Goal: Transaction & Acquisition: Purchase product/service

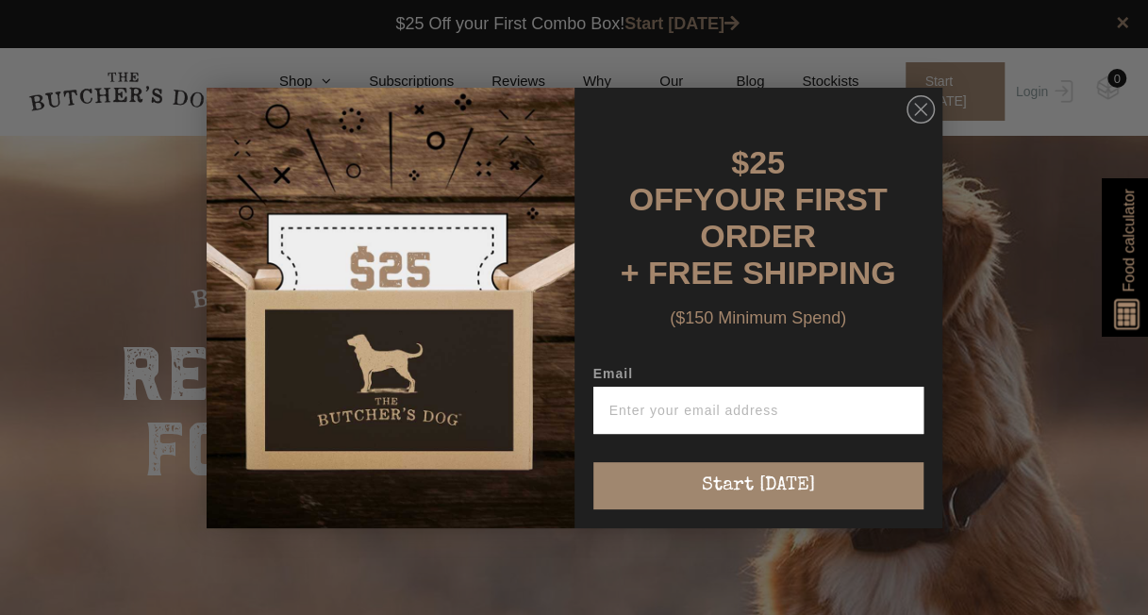
click at [318, 75] on div "Close dialog $25 OFF YOUR FIRST ORDER + FREE SHIPPING ($150 Minimum Spend) Emai…" at bounding box center [575, 308] width 774 height 478
click at [926, 116] on circle "Close dialog" at bounding box center [920, 108] width 27 height 27
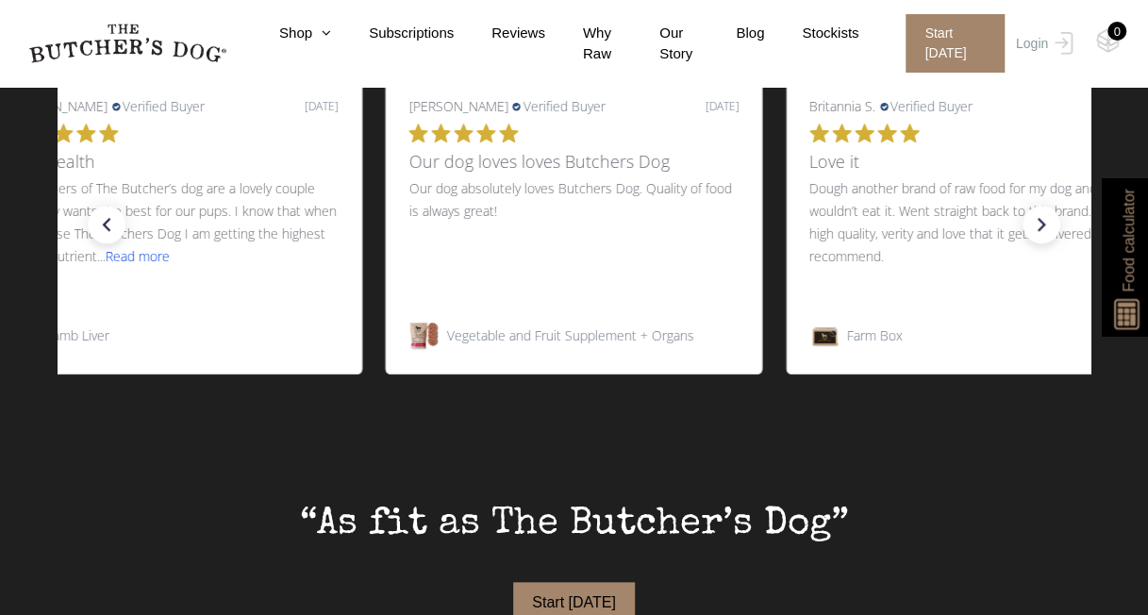
scroll to position [660, 0]
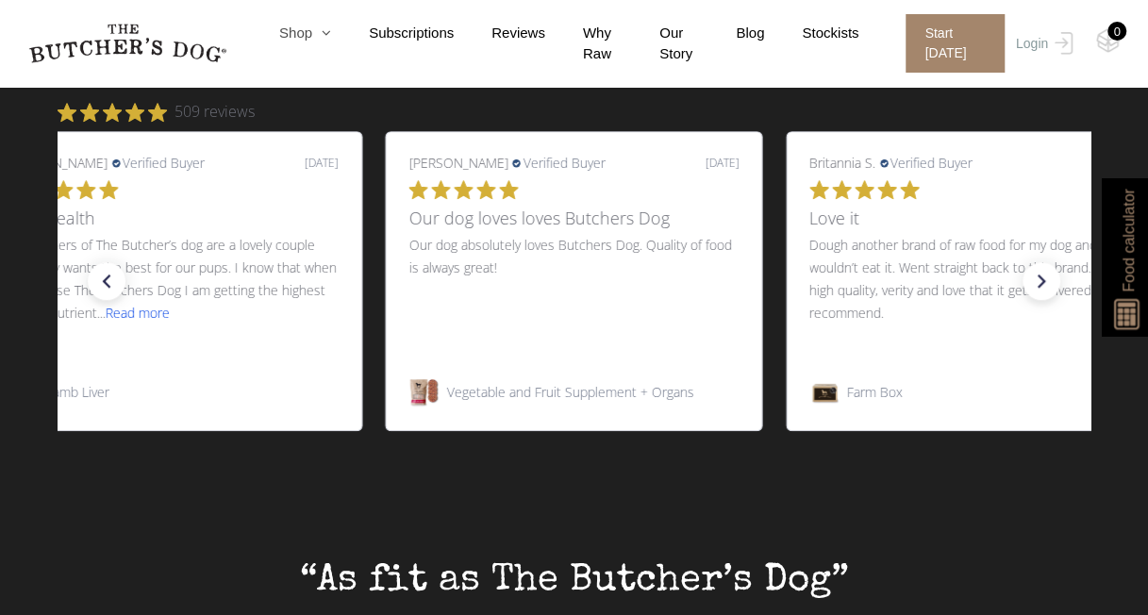
click at [325, 28] on icon at bounding box center [321, 32] width 19 height 14
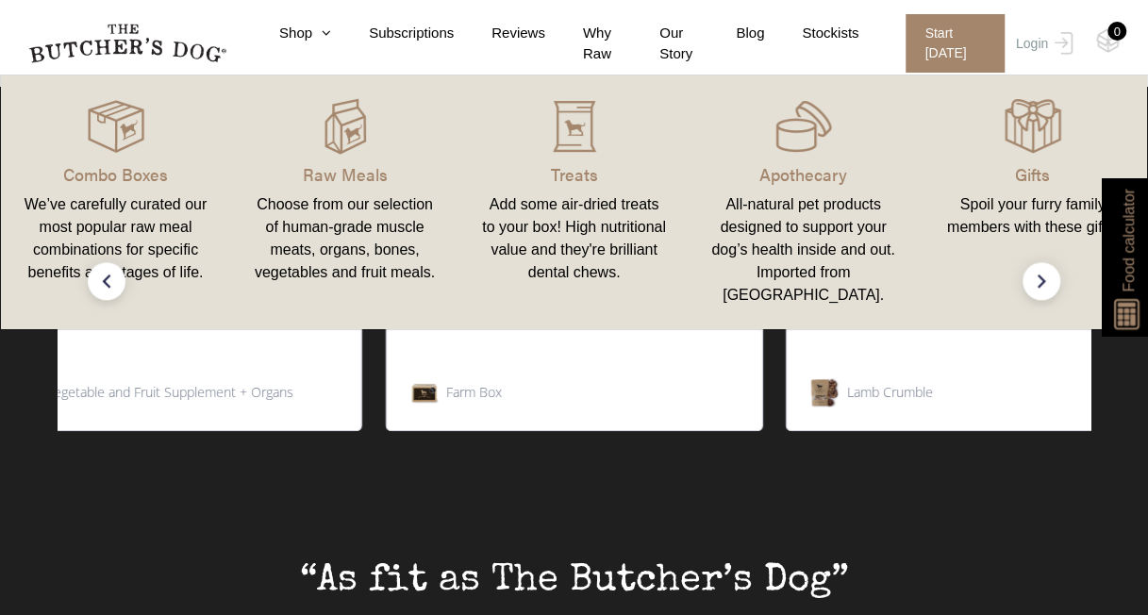
click at [355, 189] on link "Raw Meals Choose from our selection of human-grade muscle meats, organs, bones,…" at bounding box center [344, 202] width 229 height 216
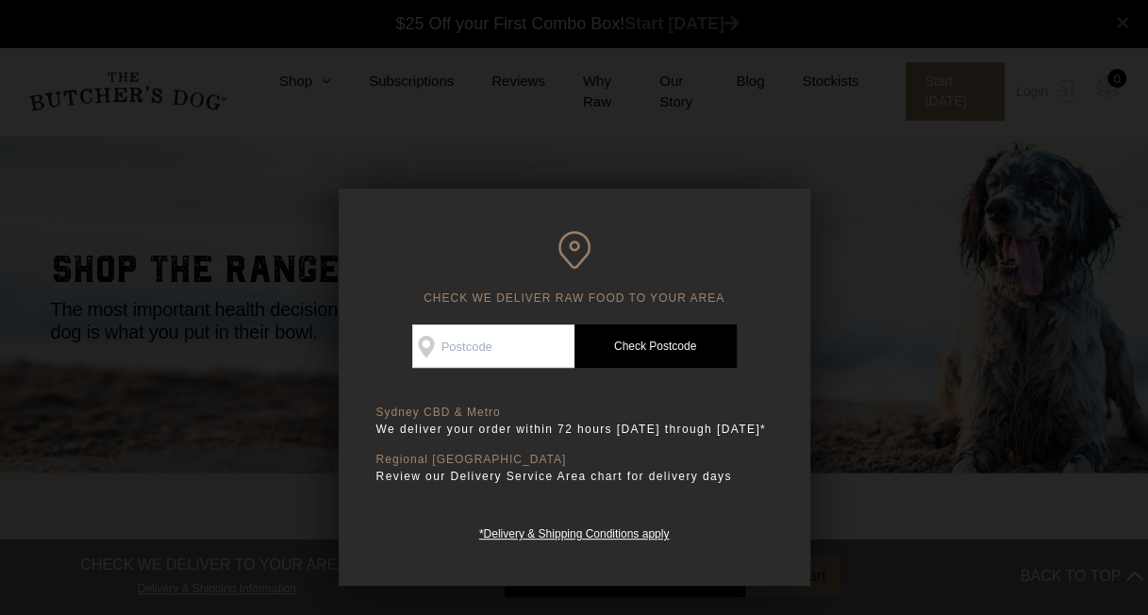
click at [745, 93] on div at bounding box center [574, 307] width 1148 height 615
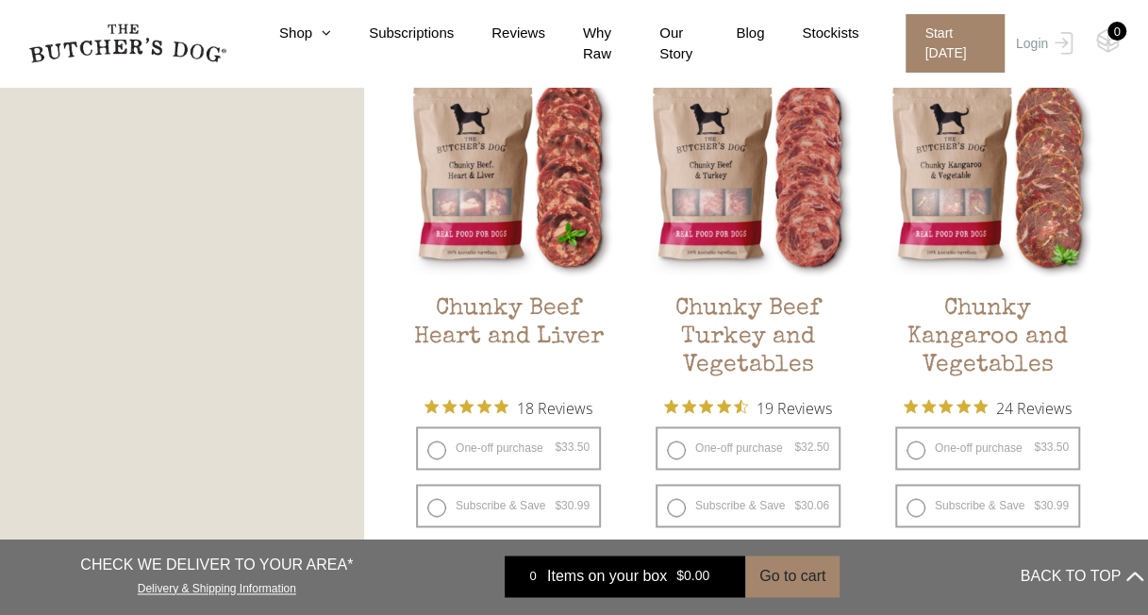
scroll to position [1132, 0]
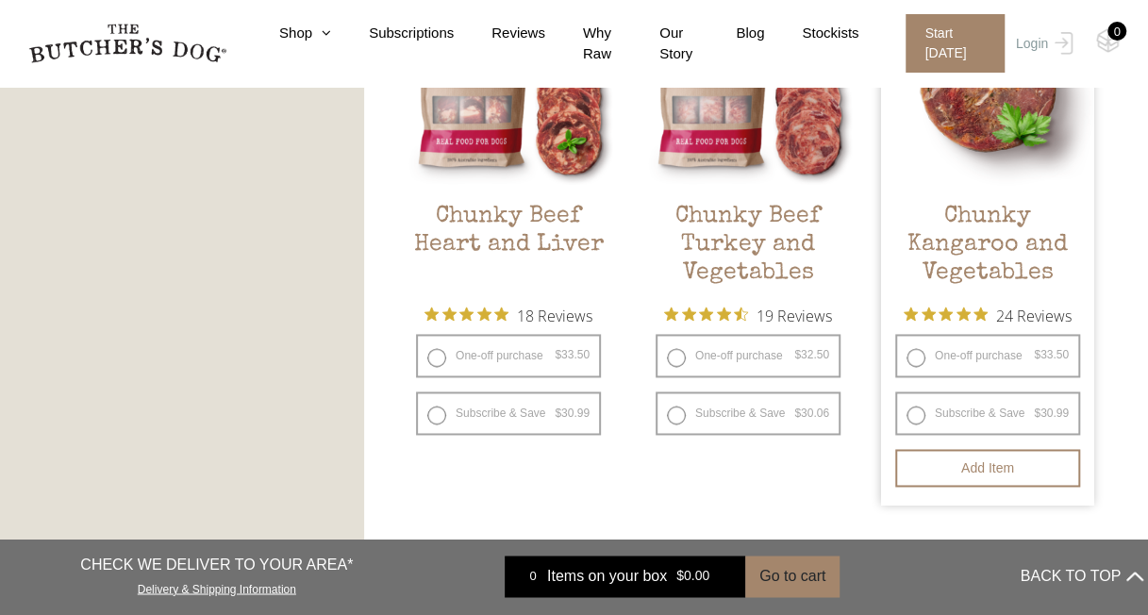
click at [921, 271] on h2 "Chunky Kangaroo and Vegetables" at bounding box center [987, 247] width 213 height 89
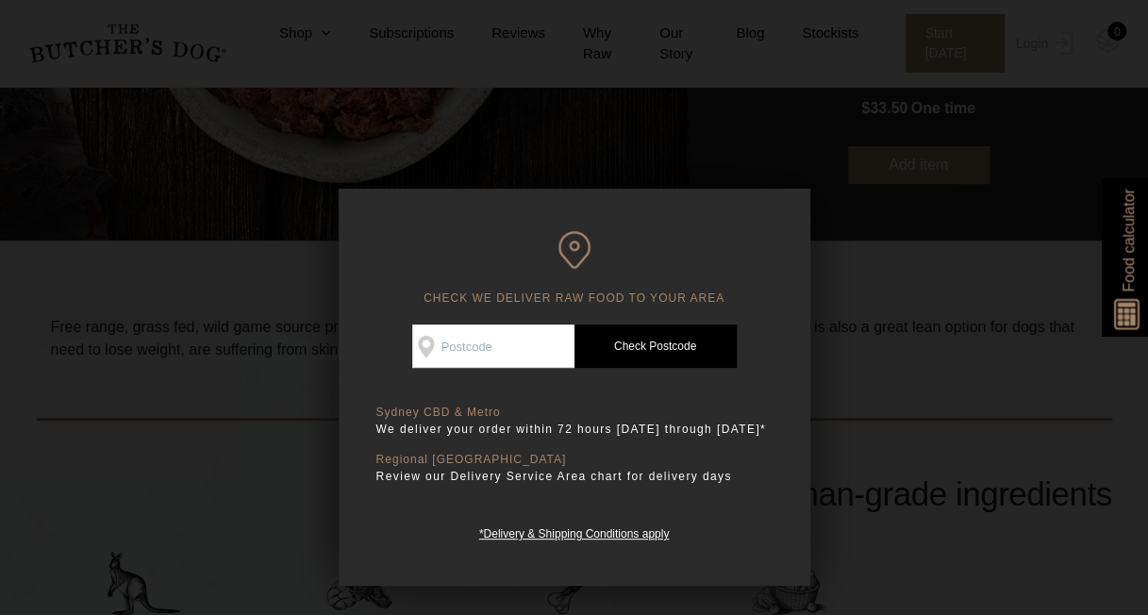
click at [832, 212] on div at bounding box center [574, 307] width 1148 height 615
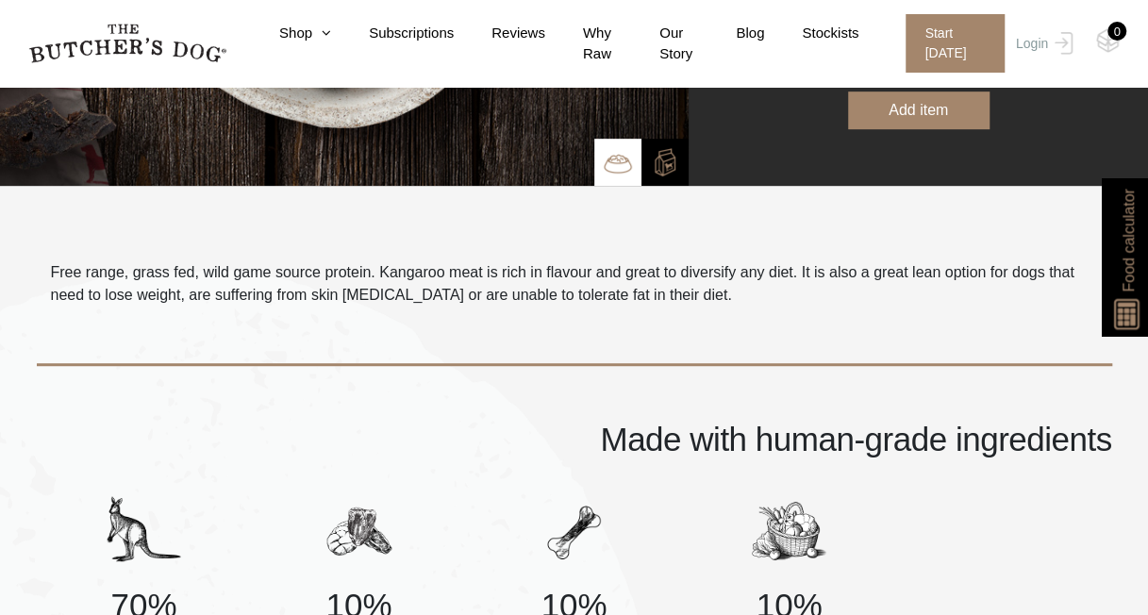
scroll to position [94, 0]
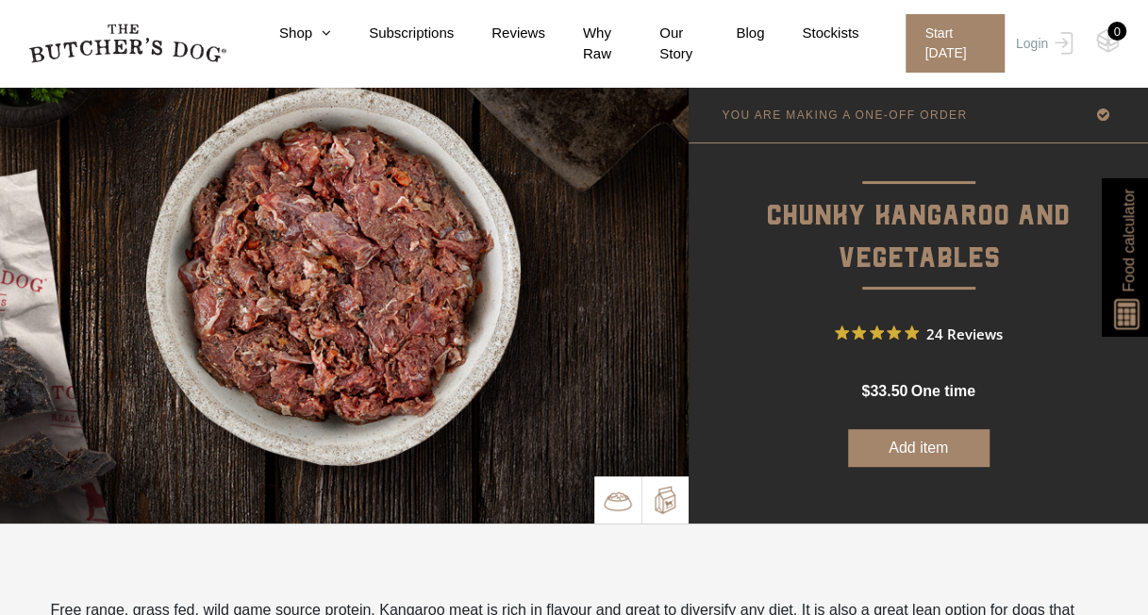
click at [658, 492] on img at bounding box center [665, 500] width 28 height 28
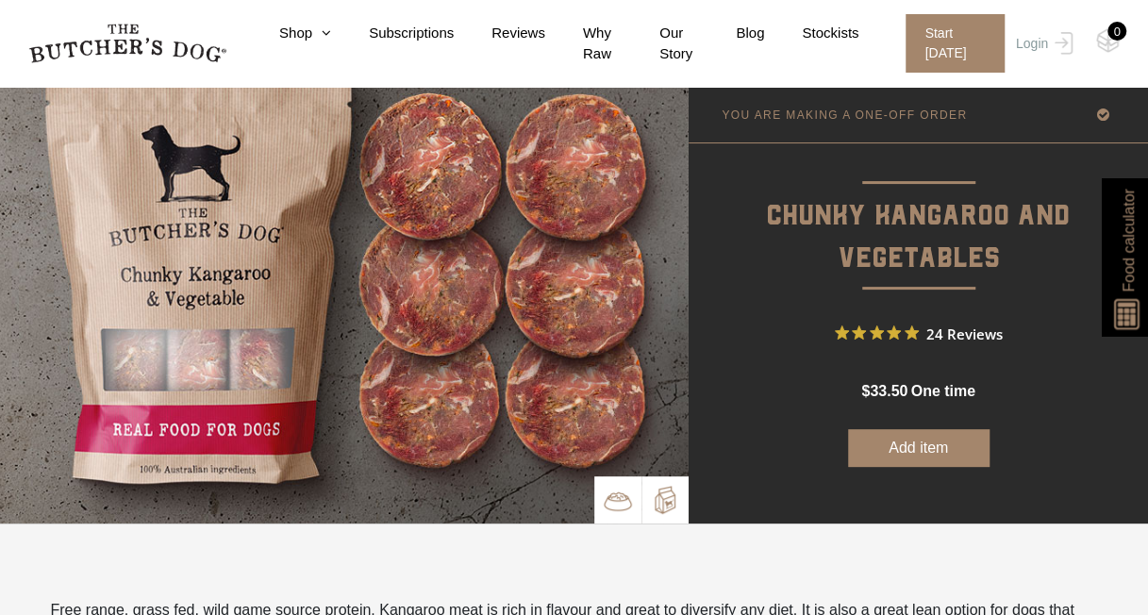
click at [604, 496] on img at bounding box center [618, 501] width 28 height 28
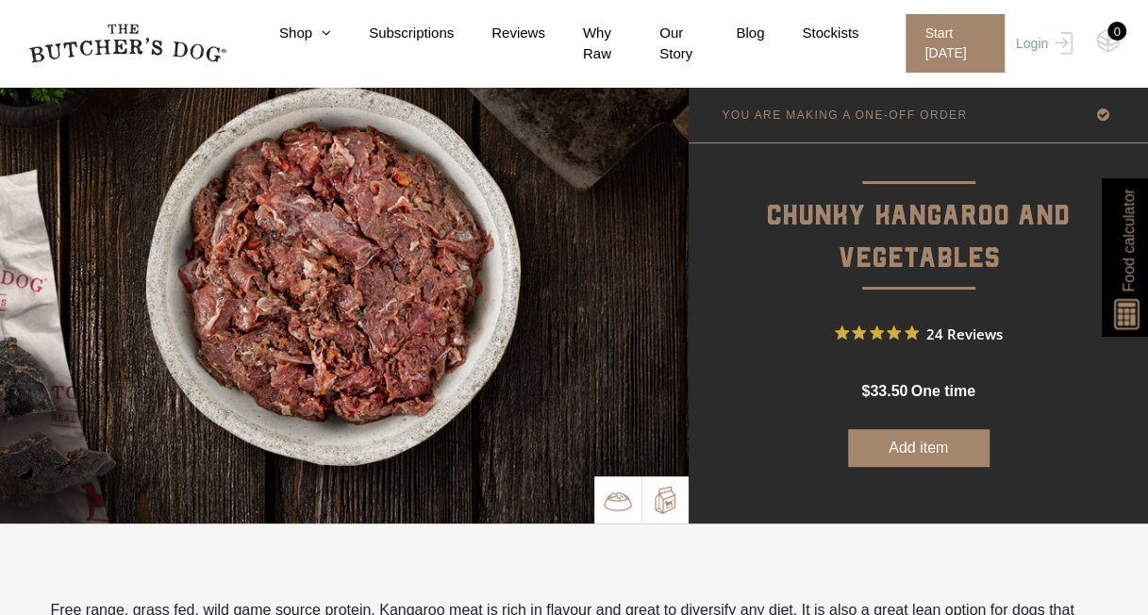
click at [655, 496] on img at bounding box center [665, 500] width 28 height 28
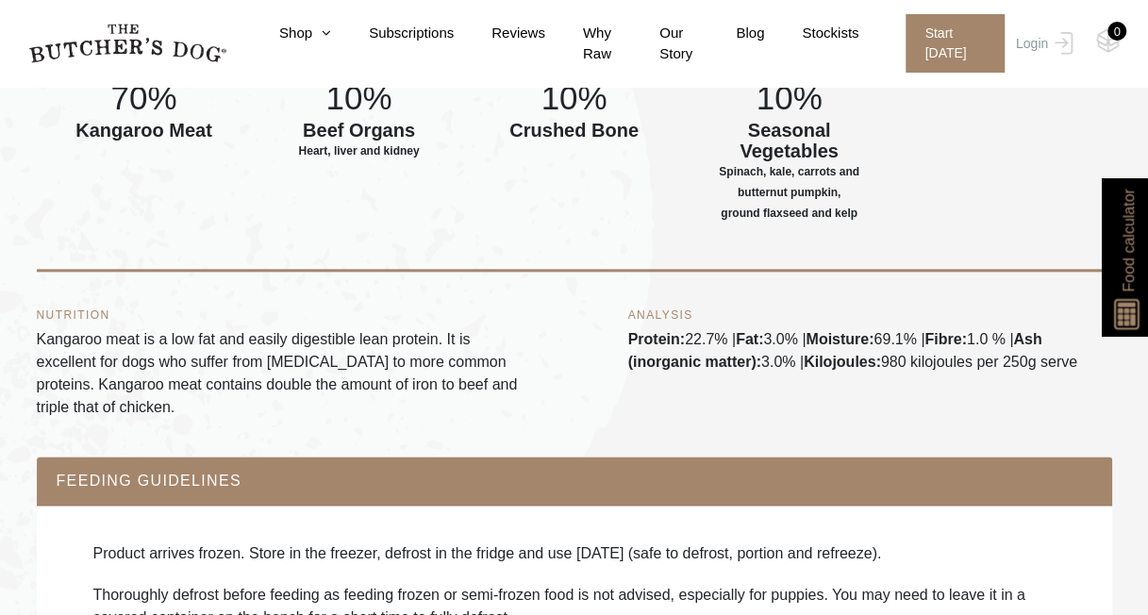
scroll to position [943, 0]
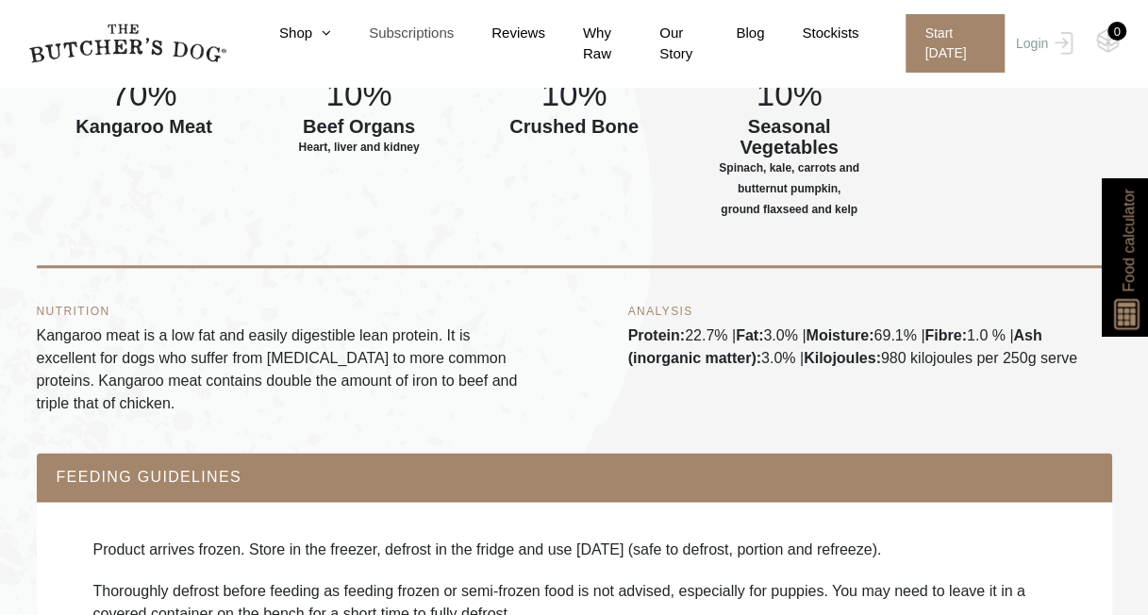
click at [331, 30] on link "Subscriptions" at bounding box center [392, 34] width 123 height 22
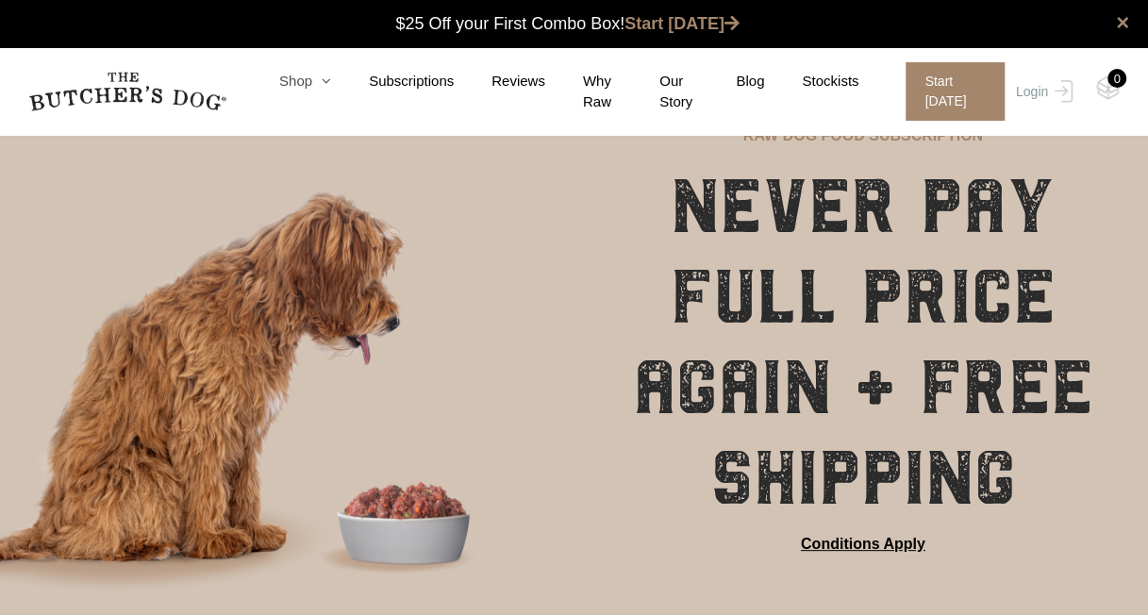
click at [327, 81] on icon at bounding box center [321, 81] width 19 height 14
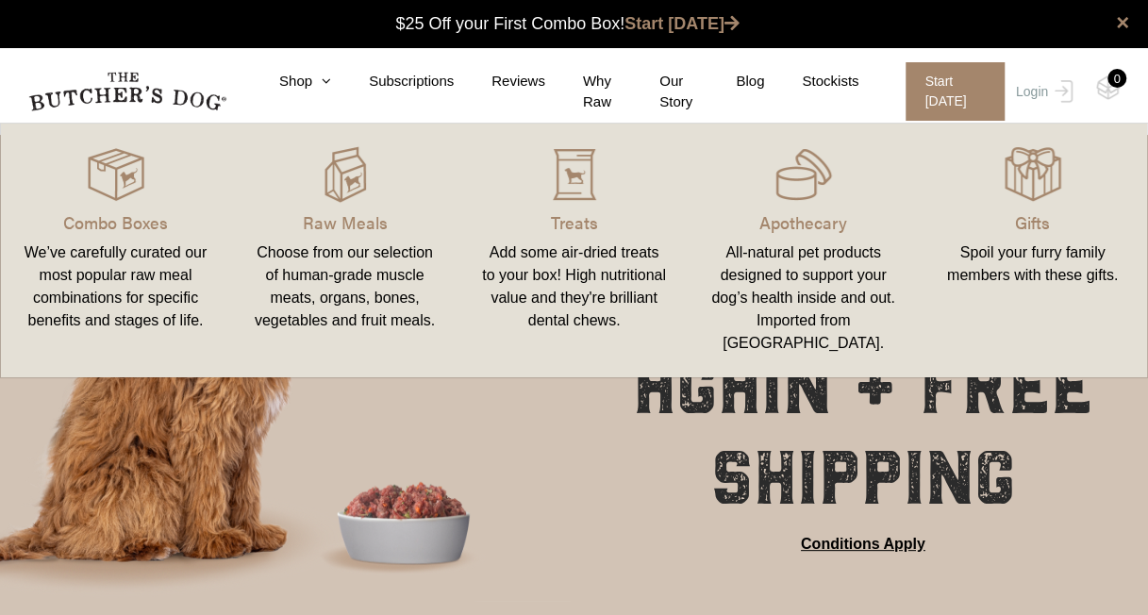
click at [344, 207] on link "Raw Meals Choose from our selection of human-grade muscle meats, organs, bones,…" at bounding box center [344, 250] width 229 height 216
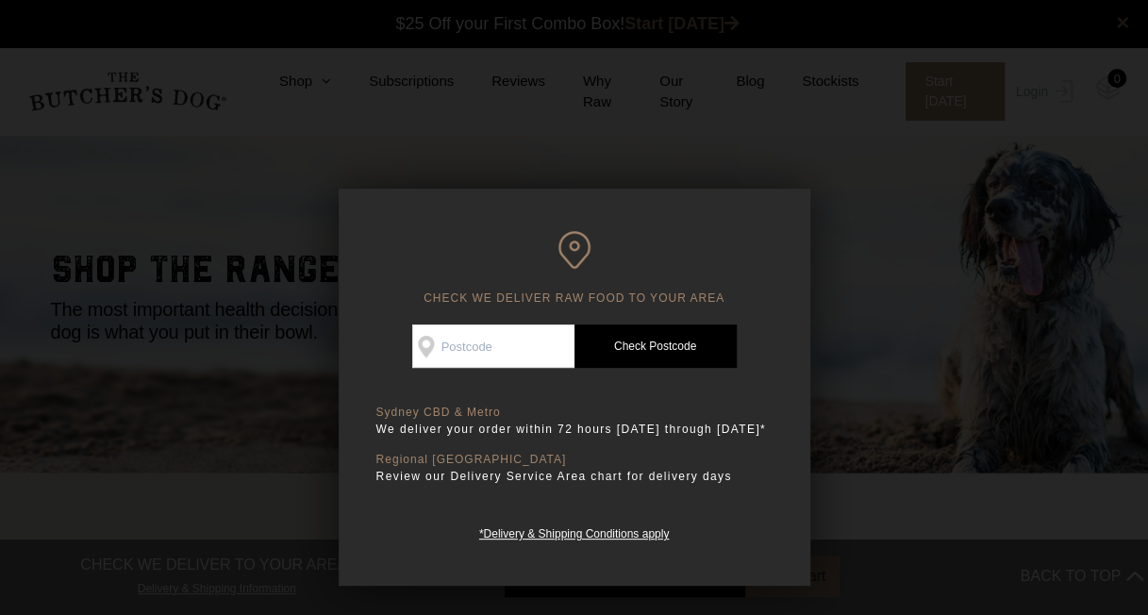
click at [208, 167] on div at bounding box center [574, 307] width 1148 height 615
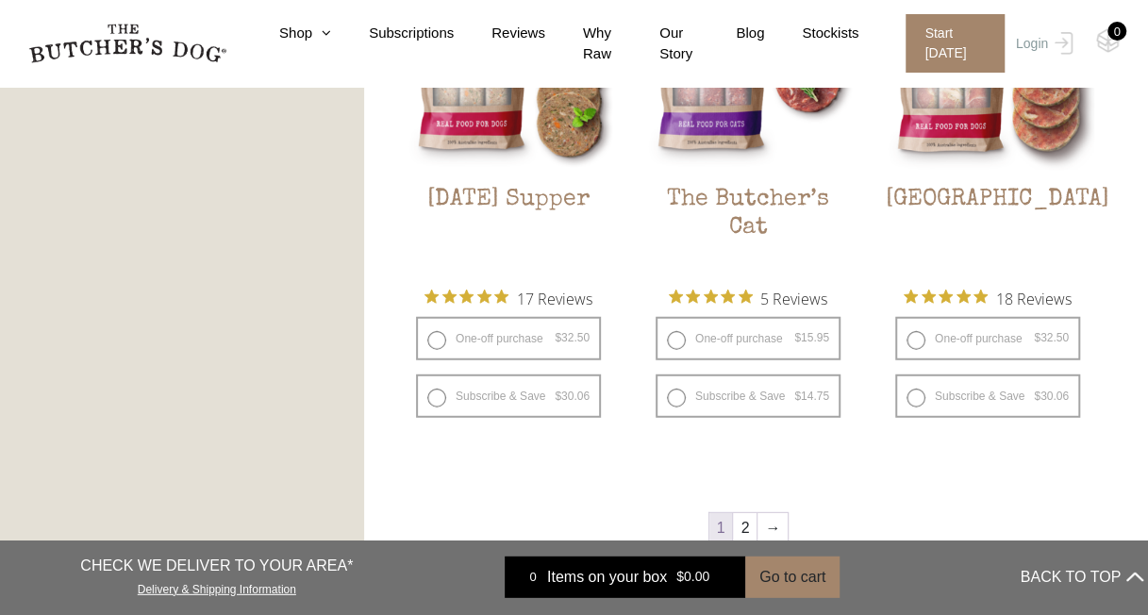
scroll to position [2547, 0]
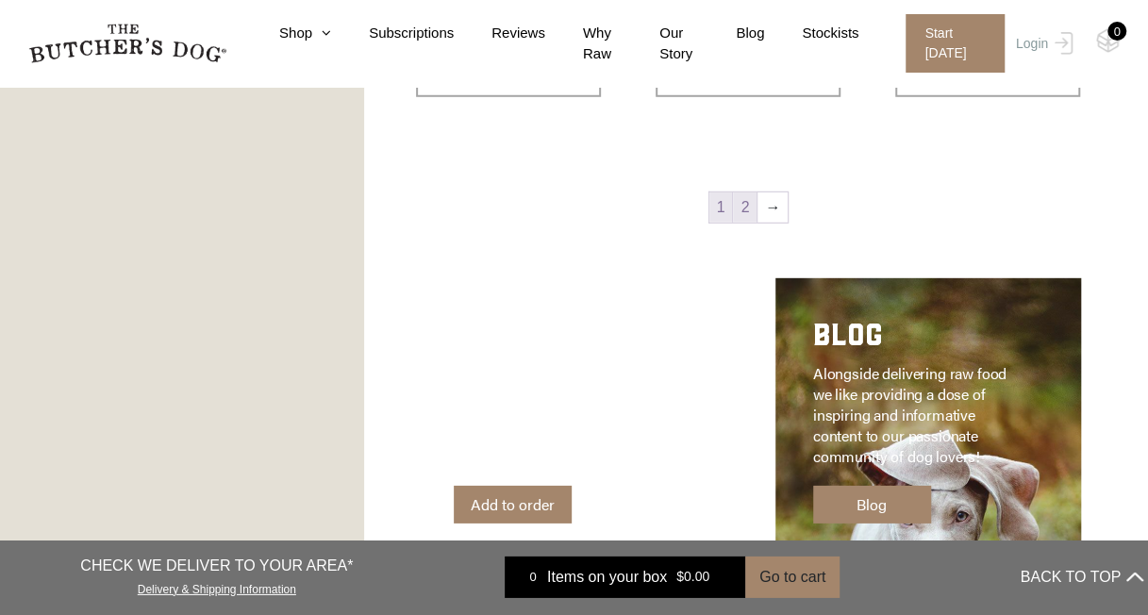
click at [740, 215] on link "2" at bounding box center [745, 207] width 24 height 30
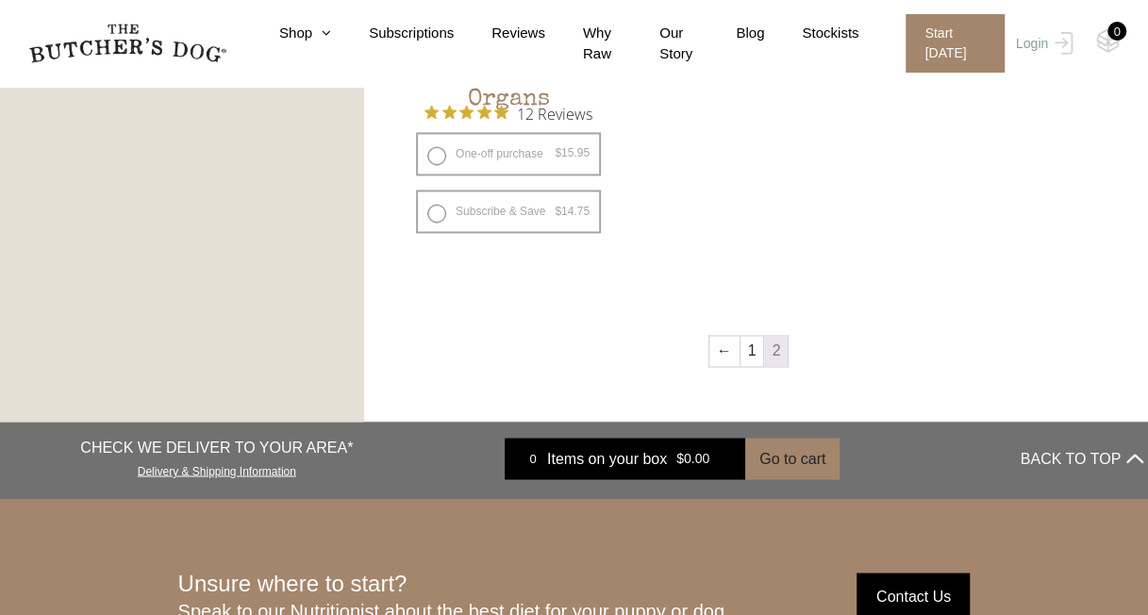
scroll to position [1464, 0]
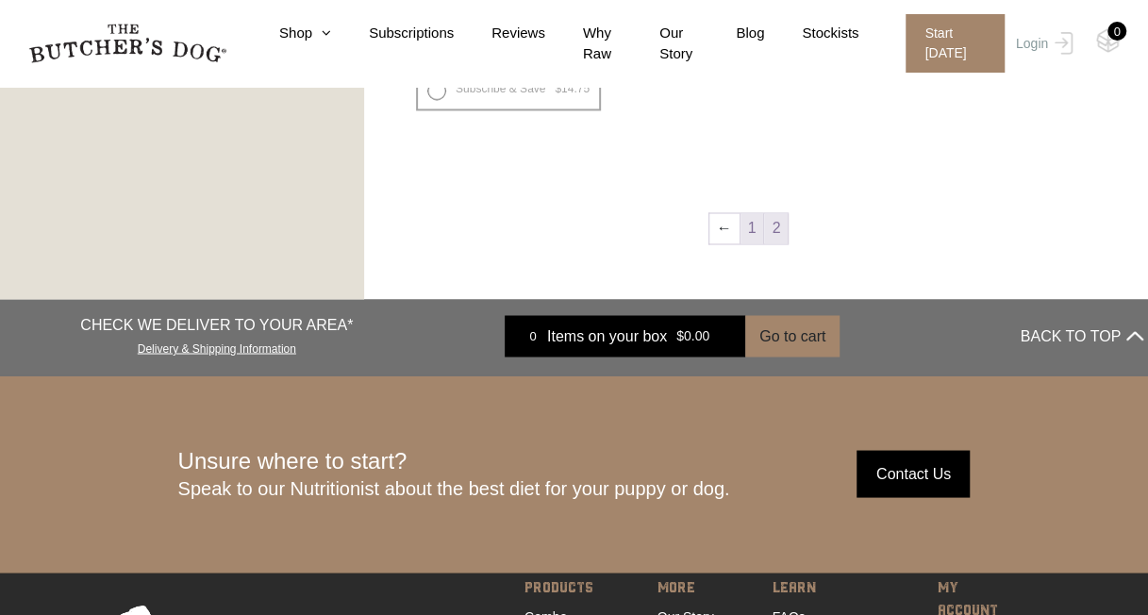
click at [745, 238] on link "1" at bounding box center [753, 228] width 24 height 30
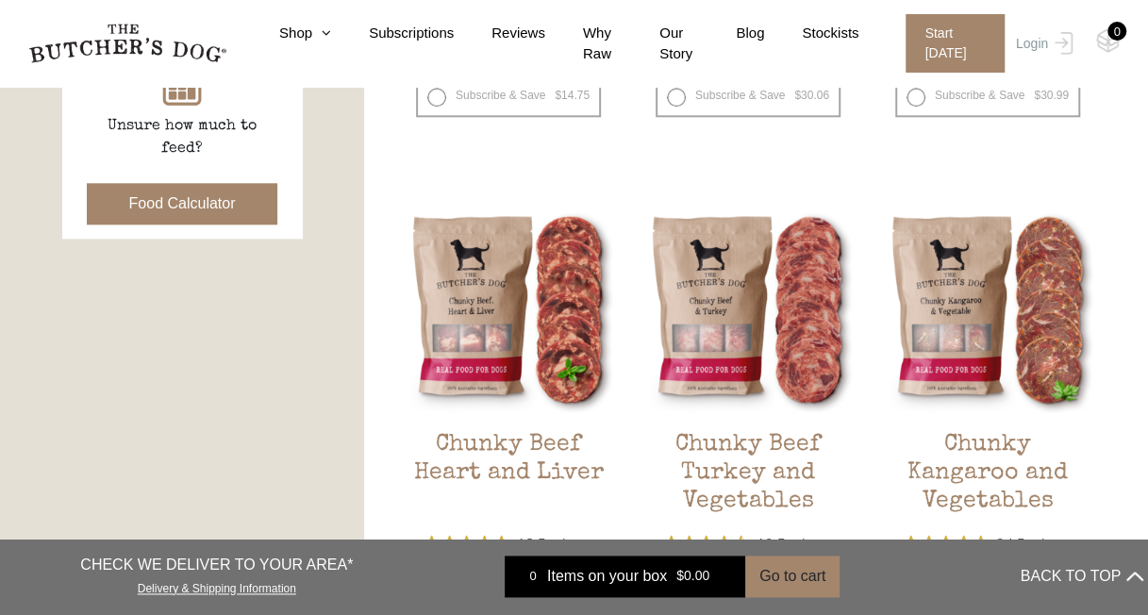
scroll to position [992, 0]
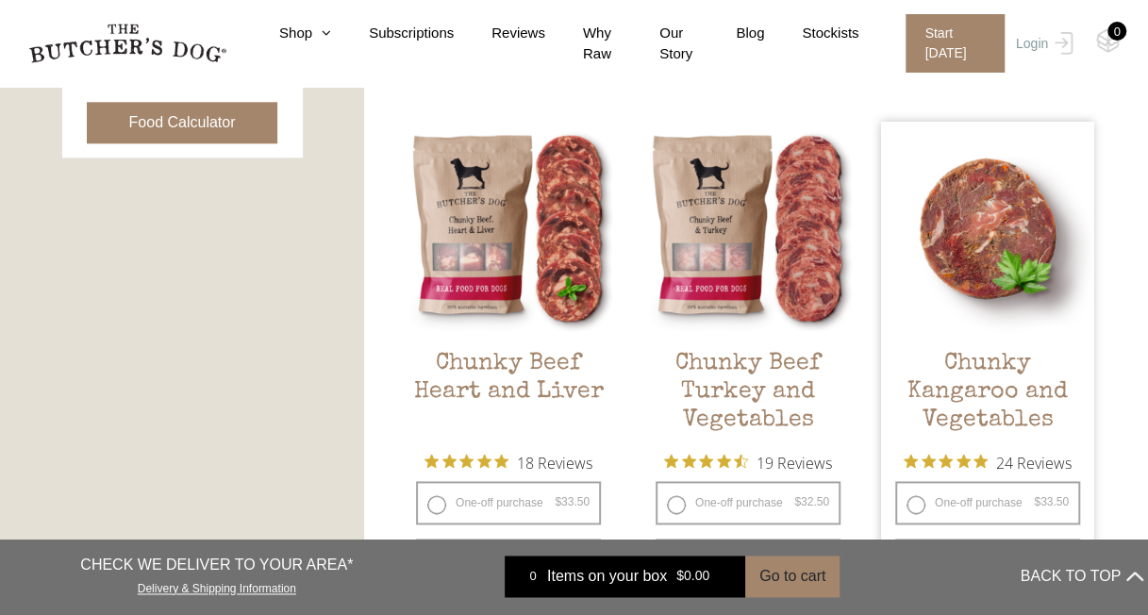
click at [977, 294] on img at bounding box center [987, 228] width 213 height 213
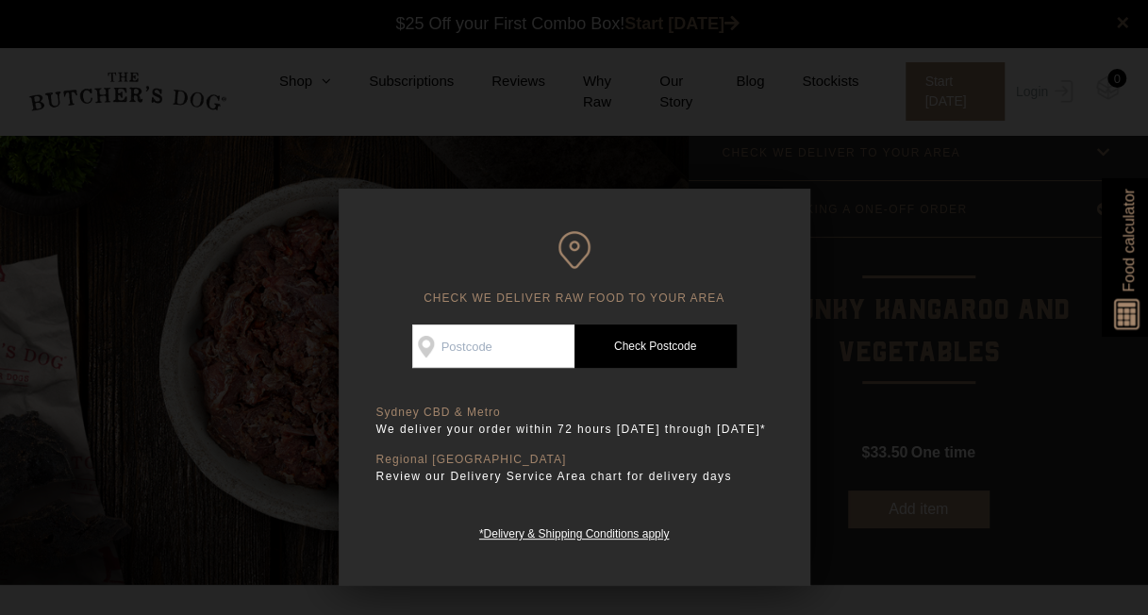
click at [842, 255] on div at bounding box center [574, 307] width 1148 height 615
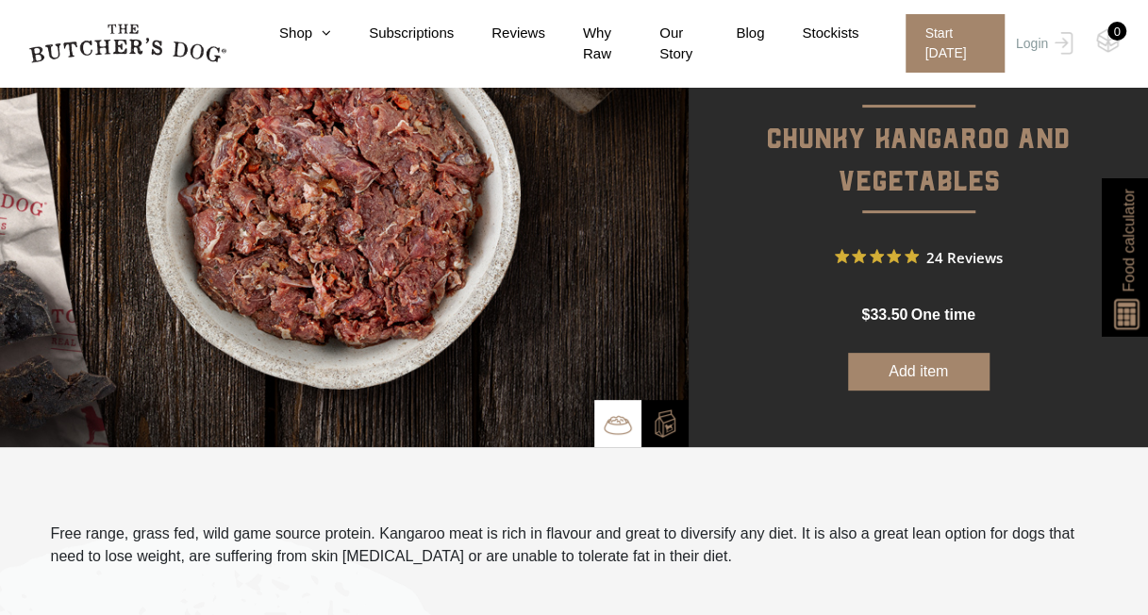
scroll to position [189, 0]
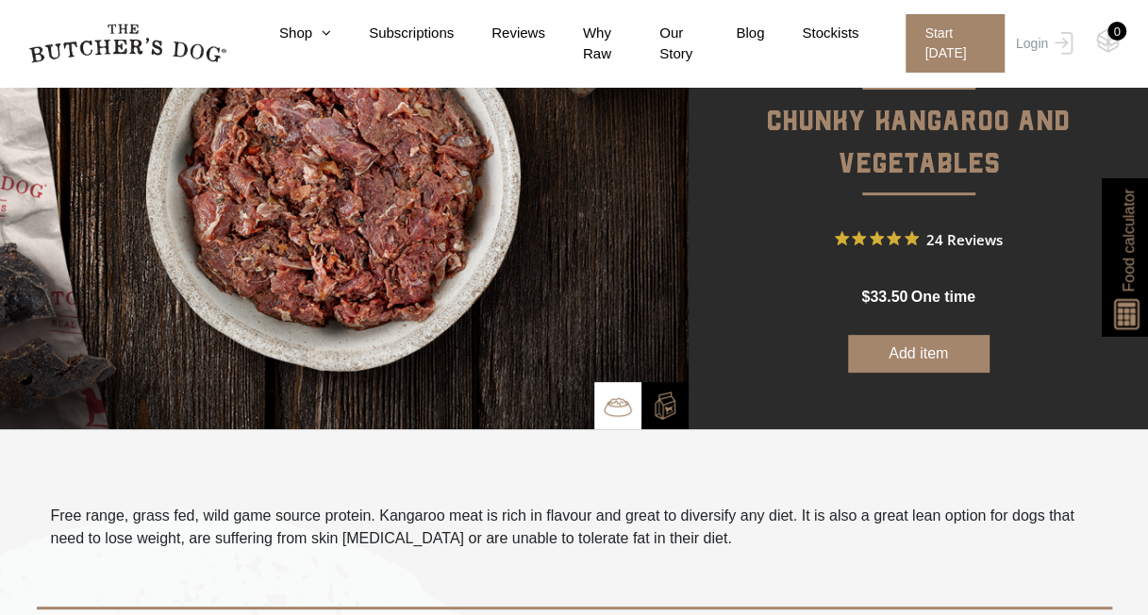
click at [904, 351] on button "Add item" at bounding box center [918, 354] width 141 height 38
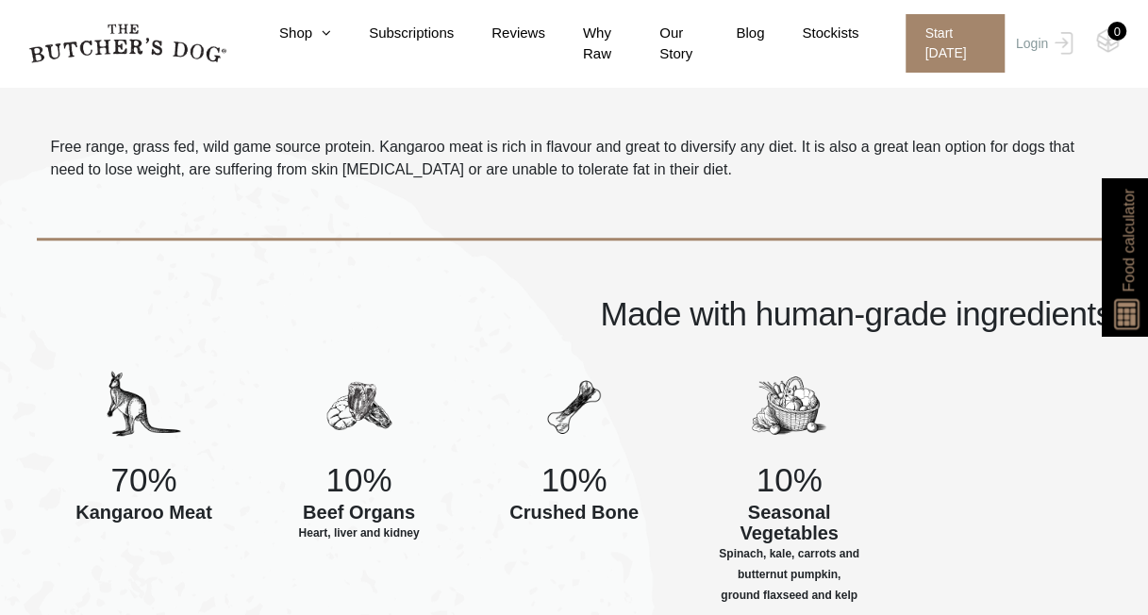
scroll to position [472, 0]
